Goal: Navigation & Orientation: Find specific page/section

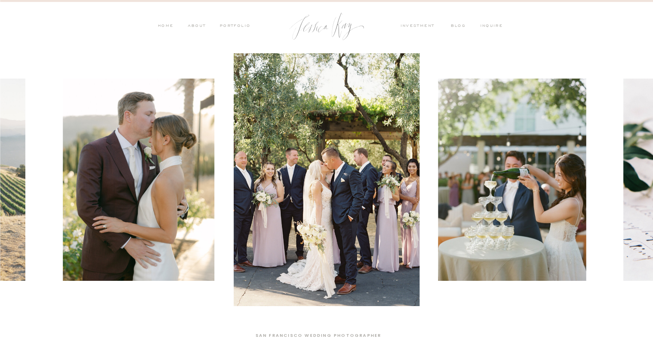
click at [235, 23] on nav "PORTFOLIO" at bounding box center [234, 26] width 32 height 7
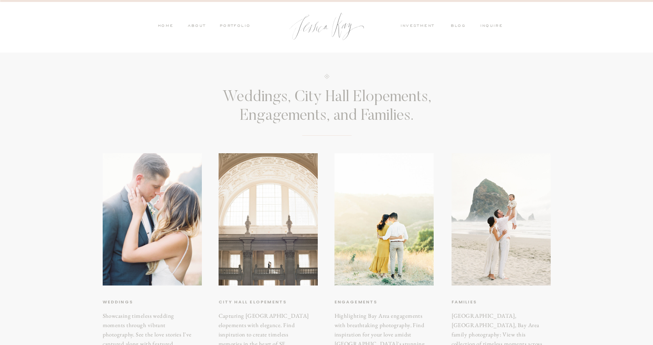
click at [260, 196] on div at bounding box center [267, 219] width 99 height 132
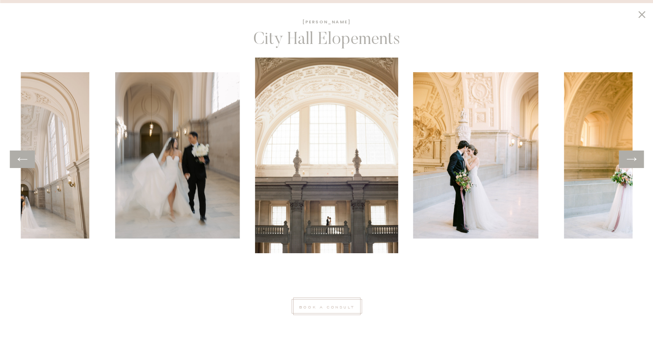
click at [637, 162] on div at bounding box center [631, 158] width 25 height 17
click at [633, 159] on icon at bounding box center [631, 158] width 10 height 3
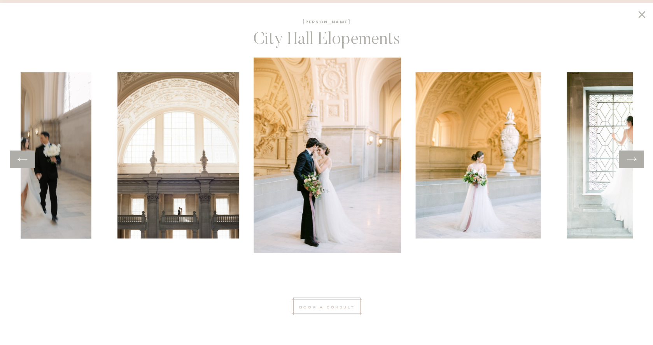
click at [633, 159] on icon at bounding box center [631, 158] width 10 height 3
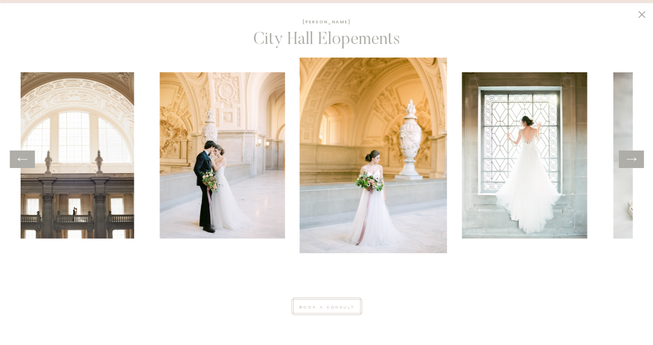
click at [633, 159] on icon at bounding box center [631, 158] width 10 height 3
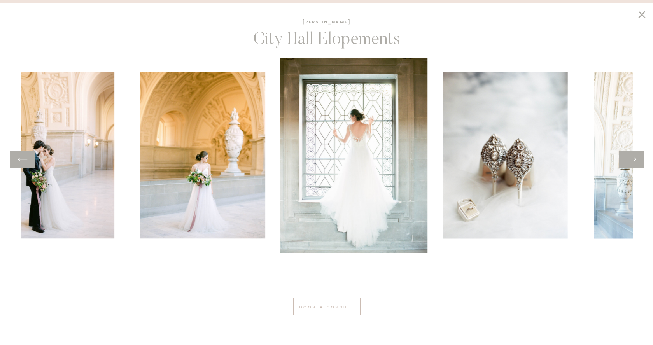
click at [633, 159] on icon at bounding box center [631, 158] width 10 height 3
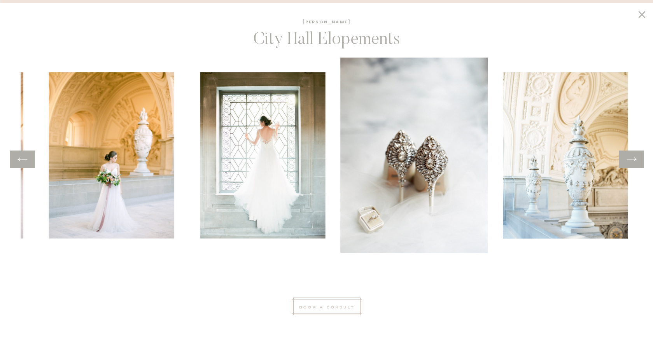
click at [633, 159] on icon at bounding box center [631, 158] width 10 height 3
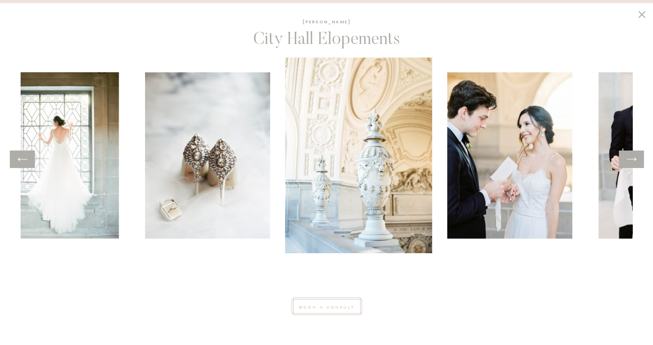
click at [633, 159] on icon at bounding box center [631, 158] width 10 height 3
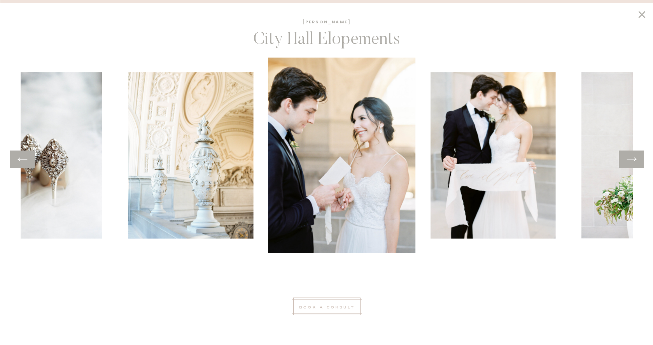
click at [633, 159] on icon at bounding box center [631, 158] width 10 height 3
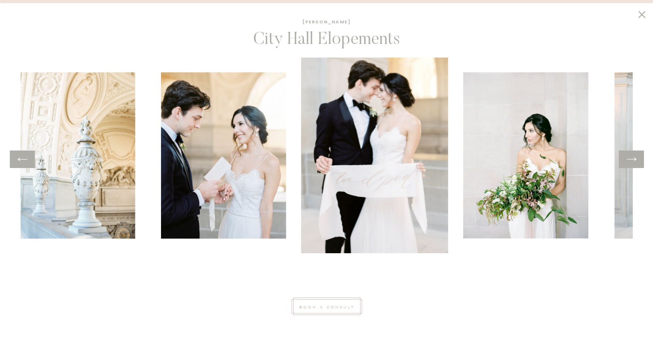
click at [633, 159] on icon at bounding box center [631, 158] width 10 height 3
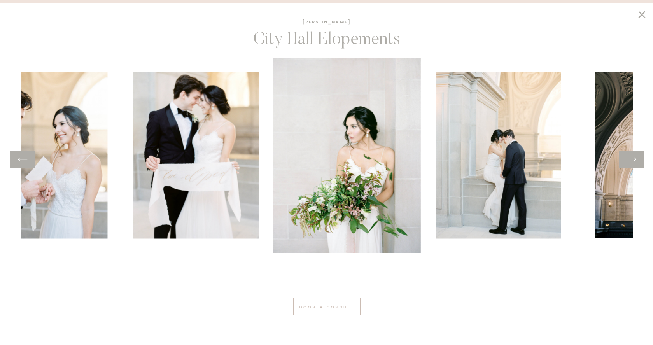
click at [633, 159] on icon at bounding box center [631, 158] width 10 height 3
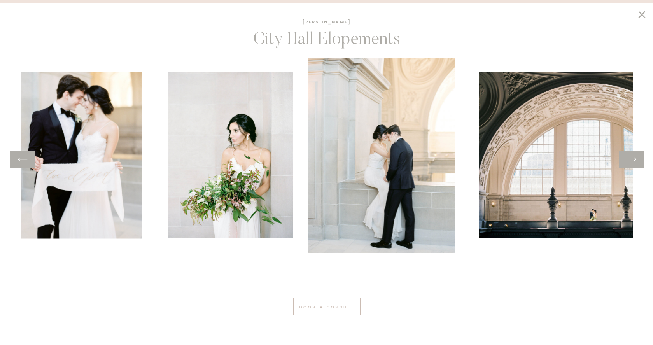
click at [633, 159] on icon at bounding box center [631, 158] width 10 height 3
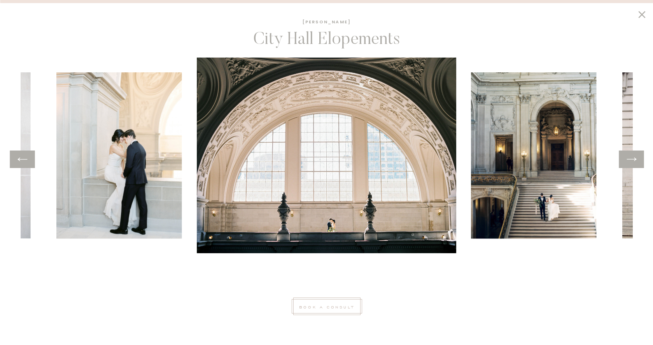
click at [633, 159] on icon at bounding box center [631, 158] width 10 height 3
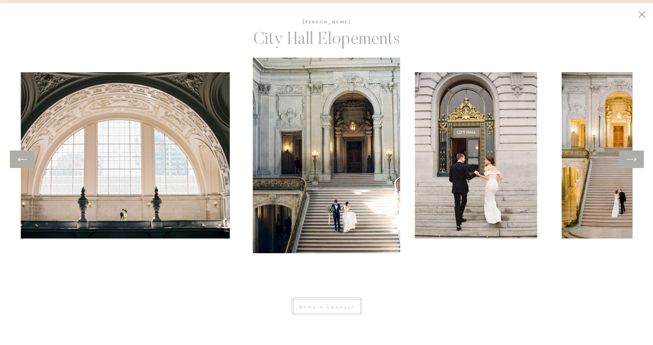
click at [640, 153] on div at bounding box center [631, 158] width 25 height 17
click at [634, 157] on icon at bounding box center [631, 158] width 10 height 3
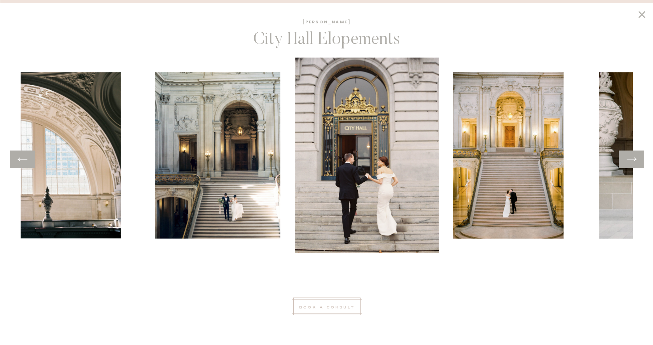
click at [634, 157] on icon at bounding box center [631, 158] width 10 height 3
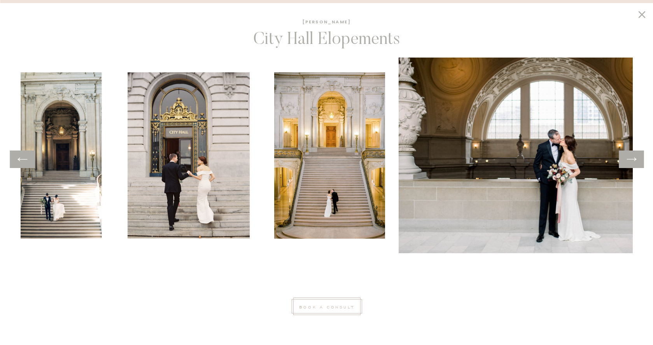
click at [634, 157] on icon at bounding box center [631, 158] width 10 height 3
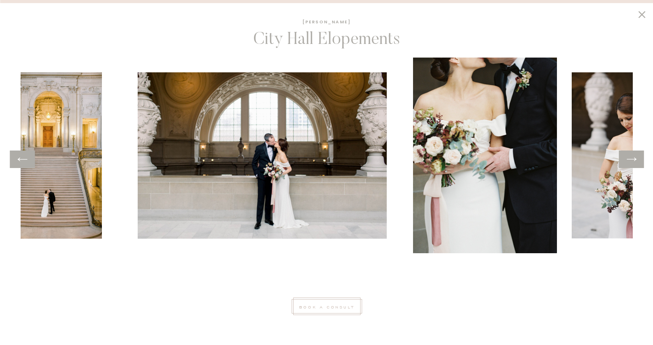
click at [634, 157] on icon at bounding box center [631, 158] width 10 height 3
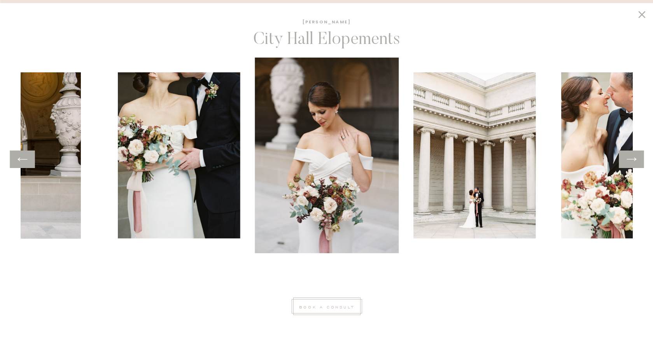
click at [634, 157] on icon at bounding box center [631, 158] width 10 height 3
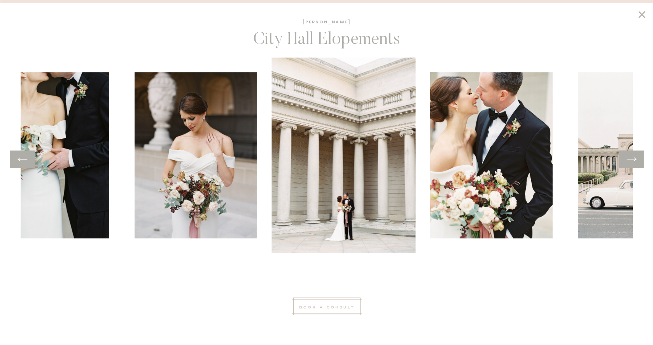
click at [634, 157] on icon at bounding box center [631, 158] width 10 height 3
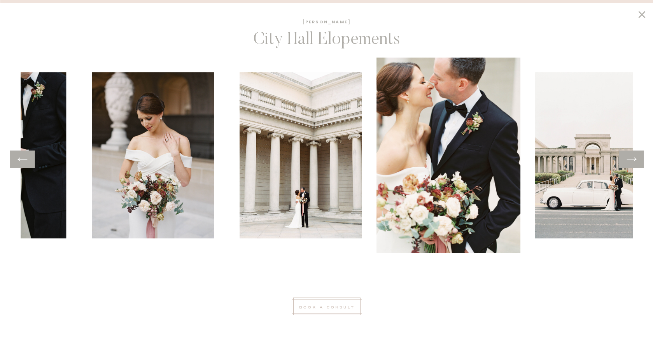
click at [634, 157] on icon at bounding box center [631, 158] width 10 height 3
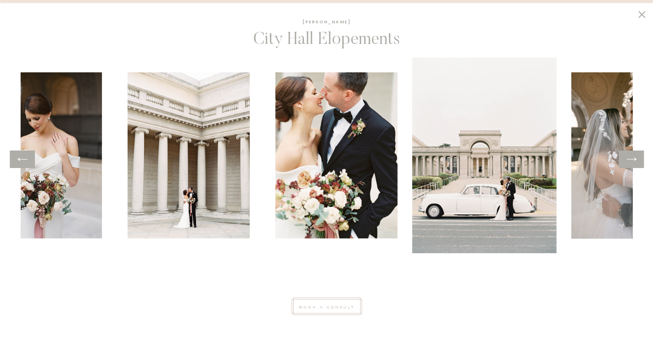
click at [634, 157] on icon at bounding box center [631, 158] width 10 height 3
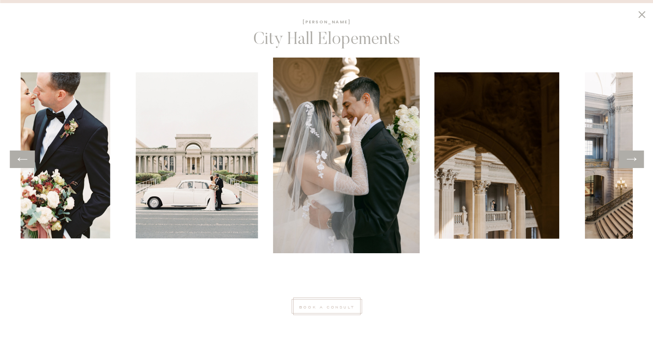
click at [634, 157] on icon at bounding box center [631, 158] width 10 height 3
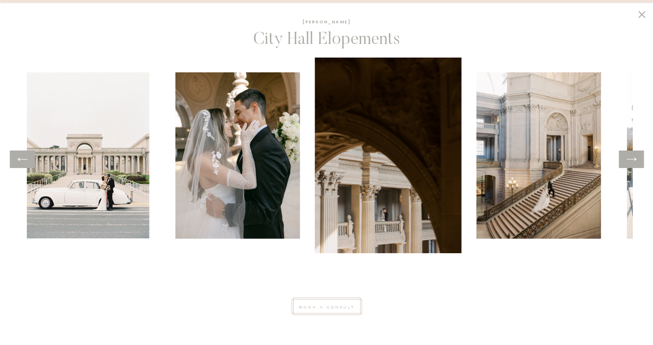
click at [634, 157] on icon at bounding box center [631, 158] width 10 height 3
